Goal: Connect with others: Establish contact or relationships with other users

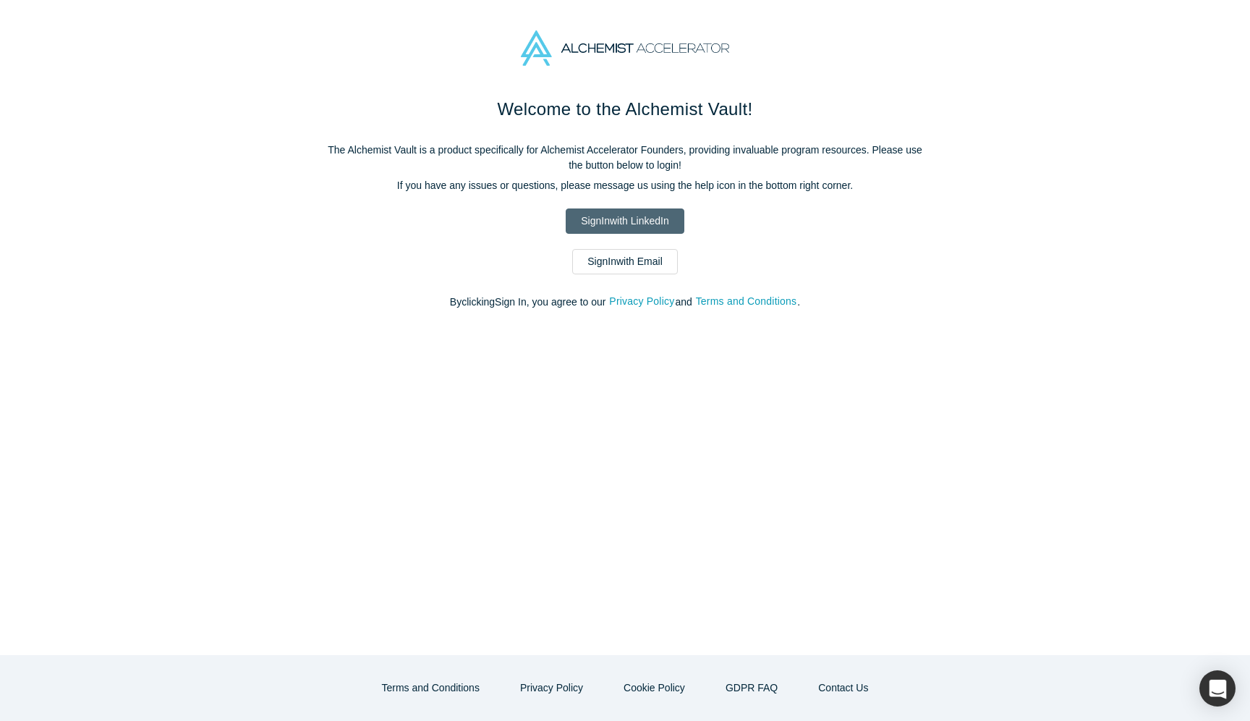
click at [590, 226] on link "Sign In with LinkedIn" at bounding box center [625, 220] width 118 height 25
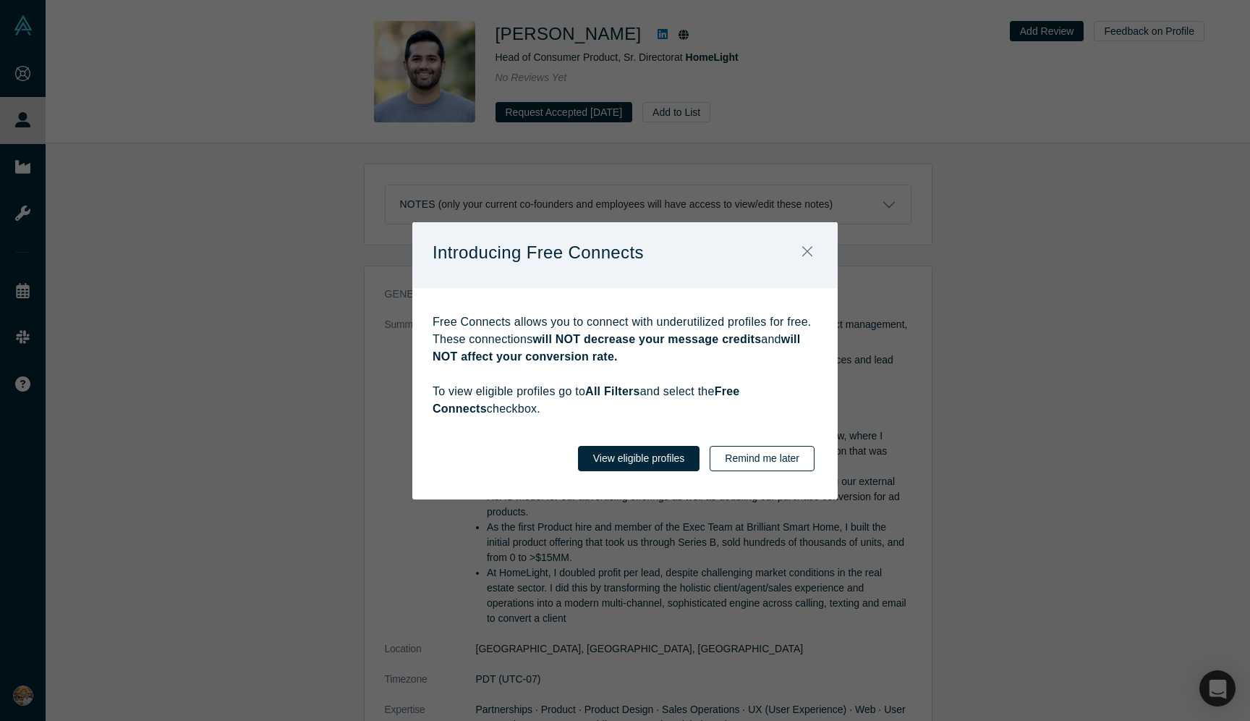
click at [758, 452] on button "Remind me later" at bounding box center [762, 458] width 105 height 25
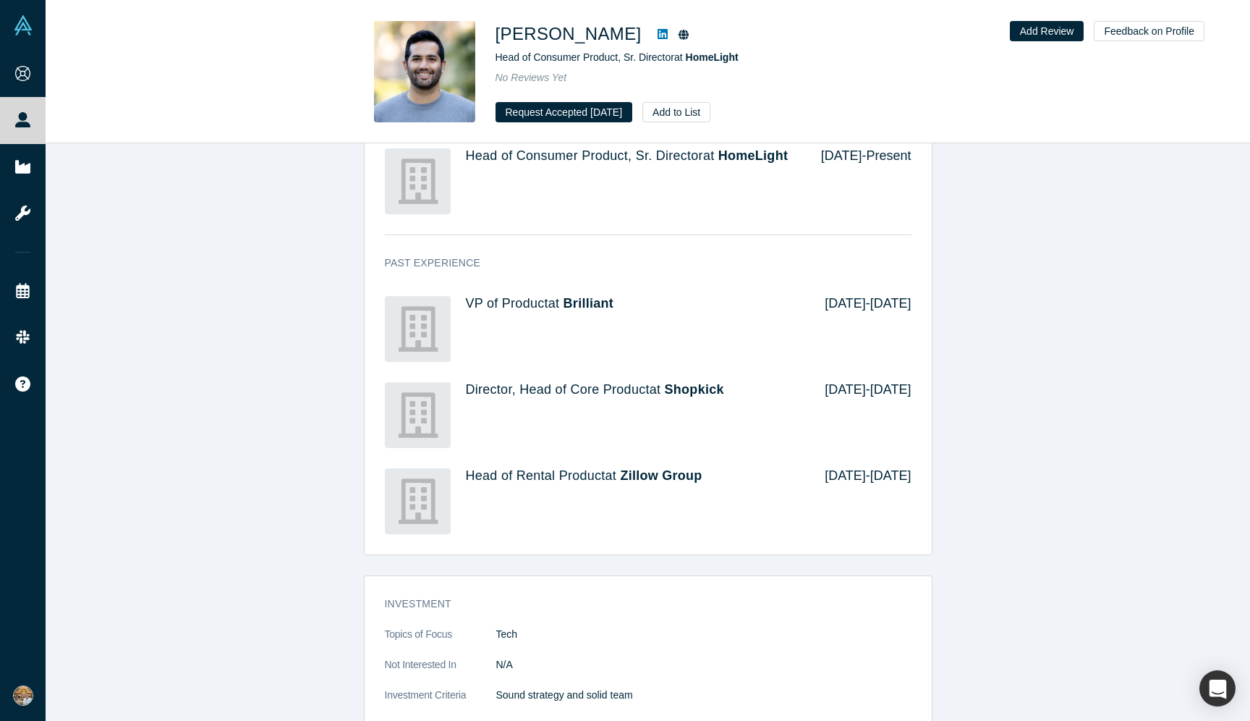
scroll to position [769, 0]
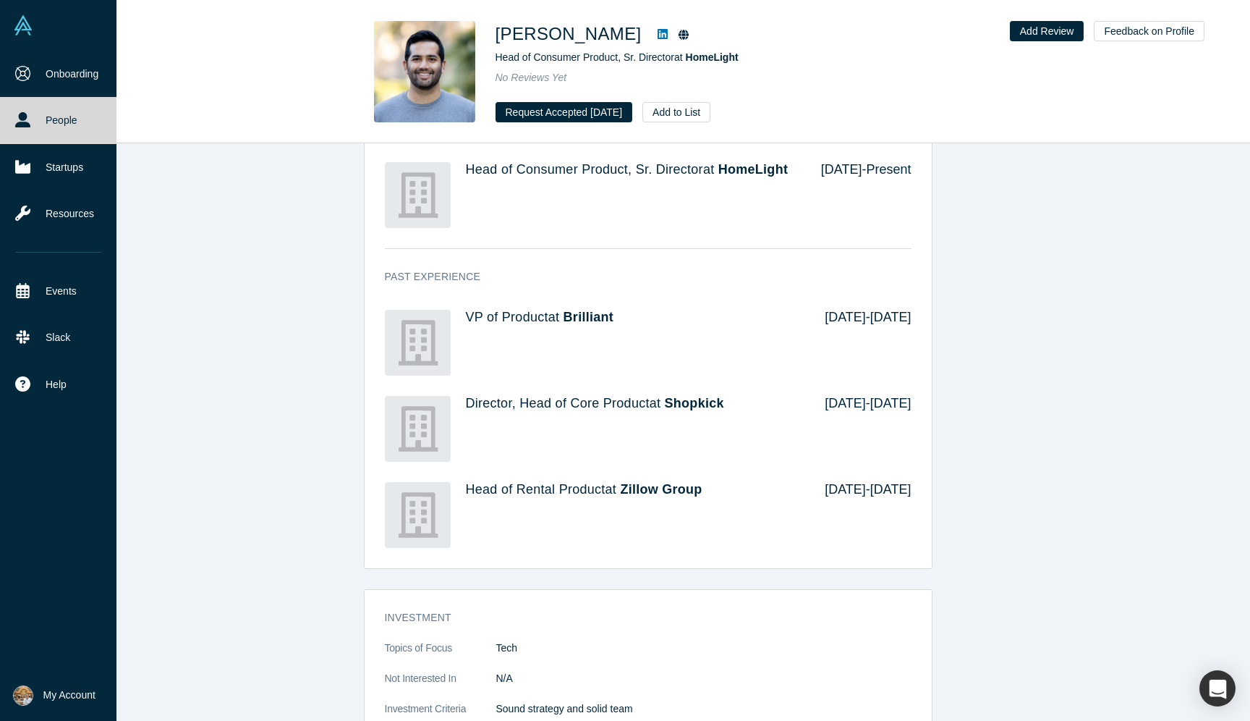
click at [54, 109] on link "People" at bounding box center [58, 120] width 116 height 46
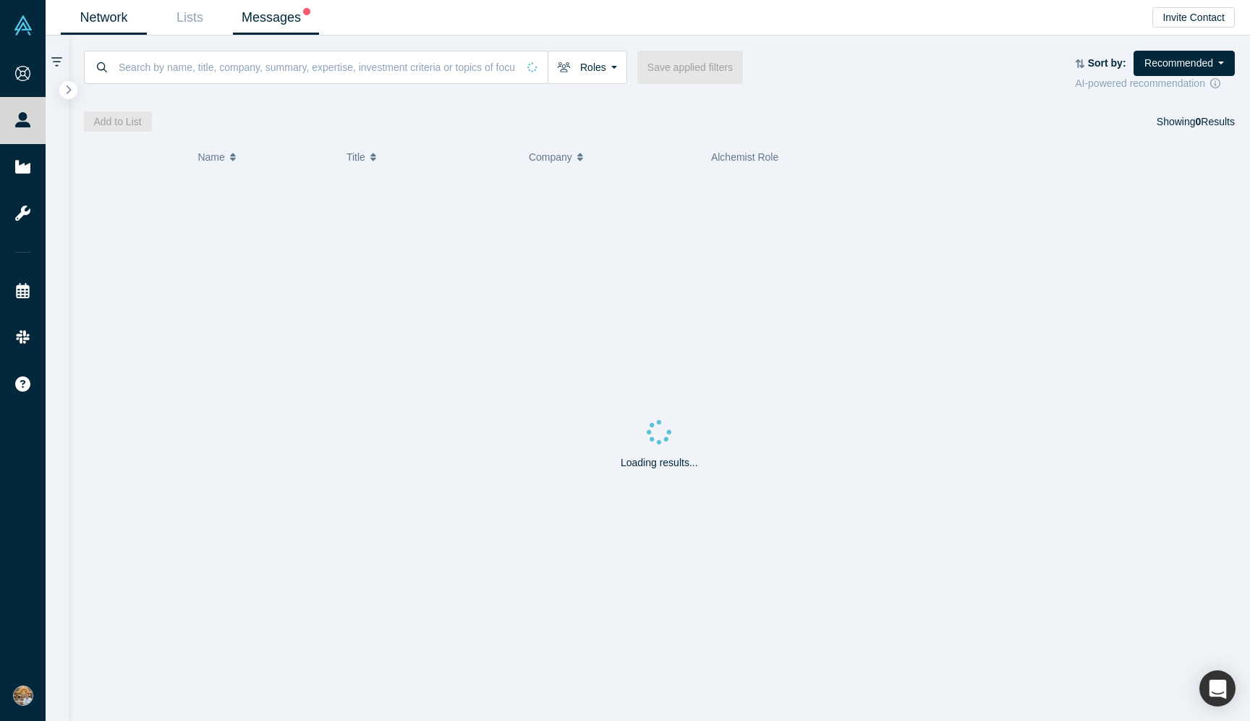
click at [255, 12] on link "Messages" at bounding box center [276, 18] width 86 height 34
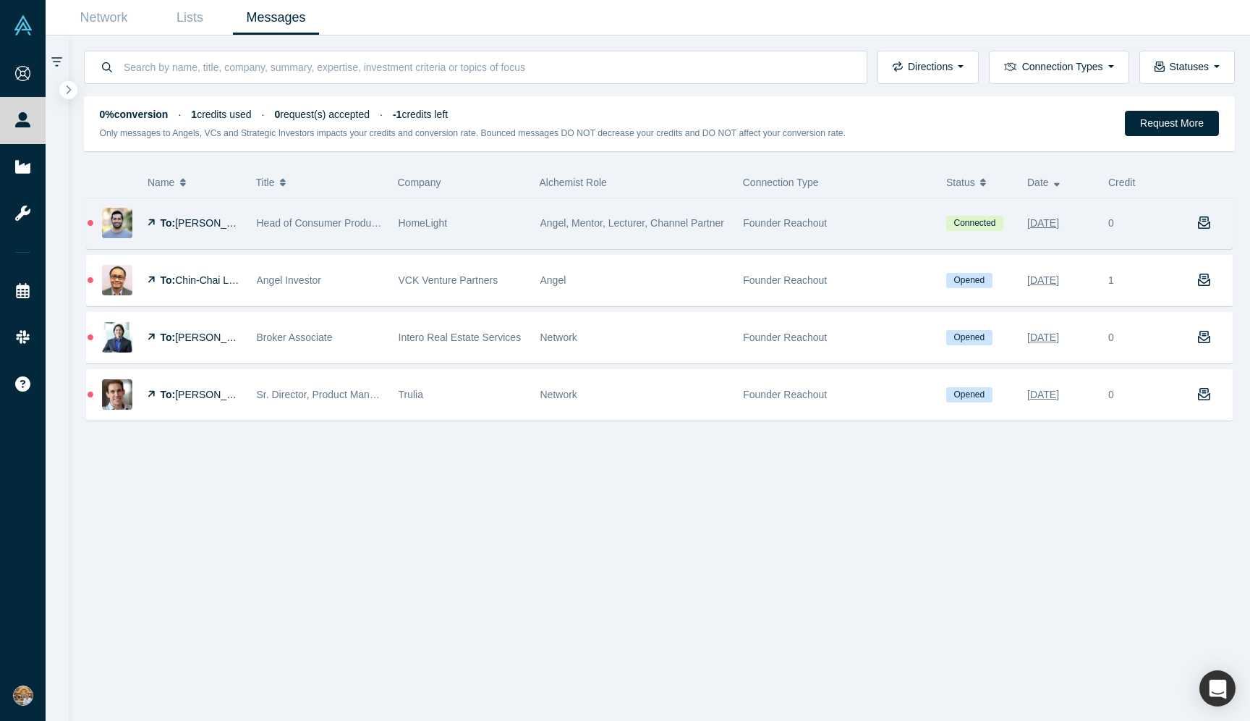
click at [199, 217] on span "Gaurav Hardikar" at bounding box center [216, 223] width 83 height 12
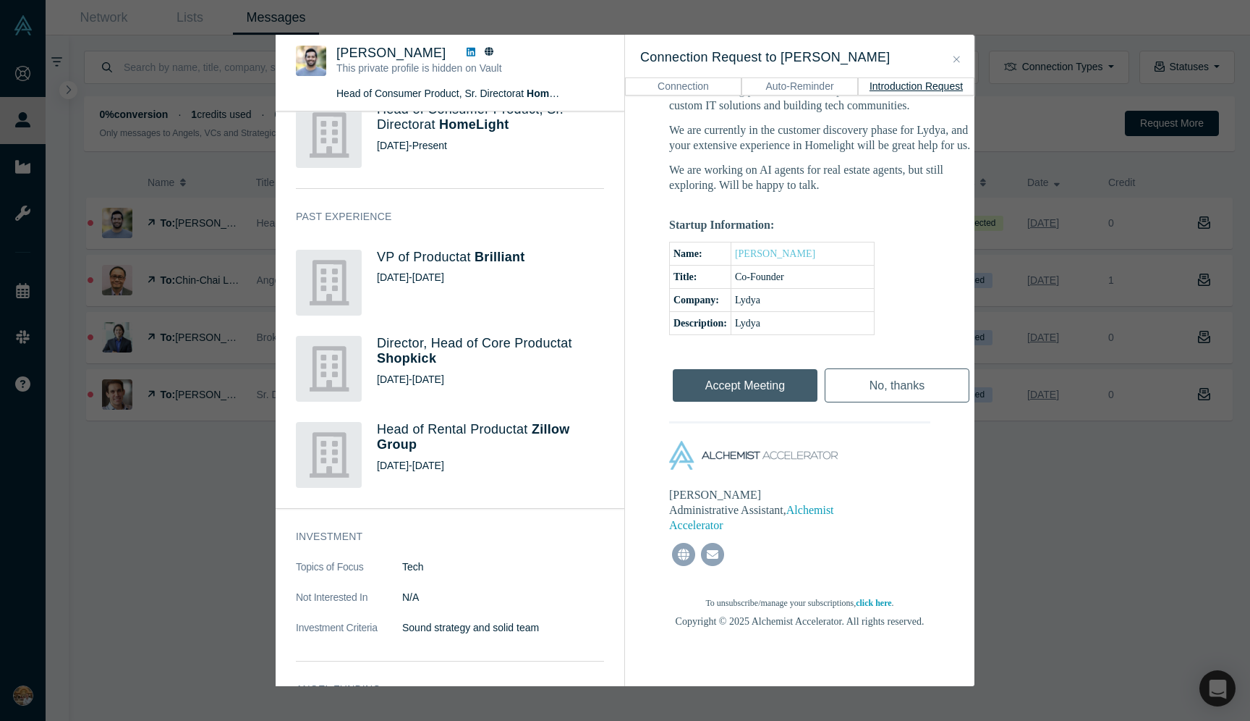
scroll to position [1017, 0]
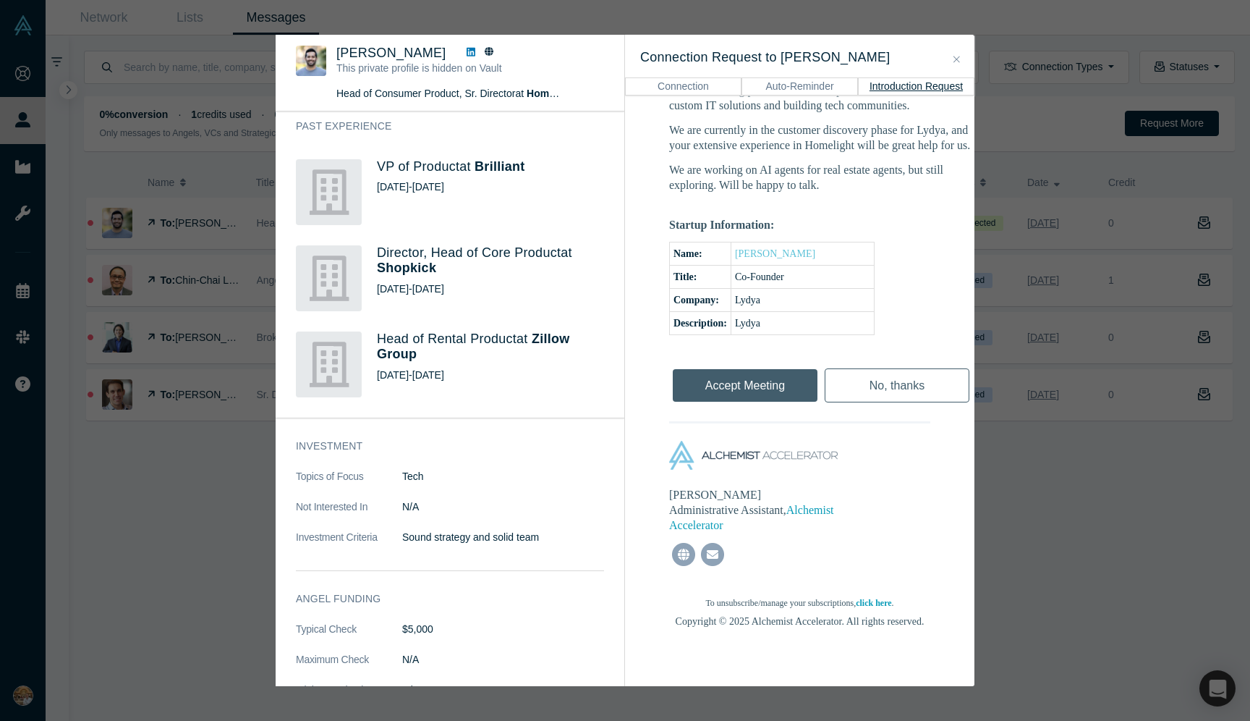
click at [1073, 60] on div "Was the recommendation useful? Gaurav Hardikar This private profile is hidden o…" at bounding box center [625, 360] width 1250 height 721
